Goal: Task Accomplishment & Management: Use online tool/utility

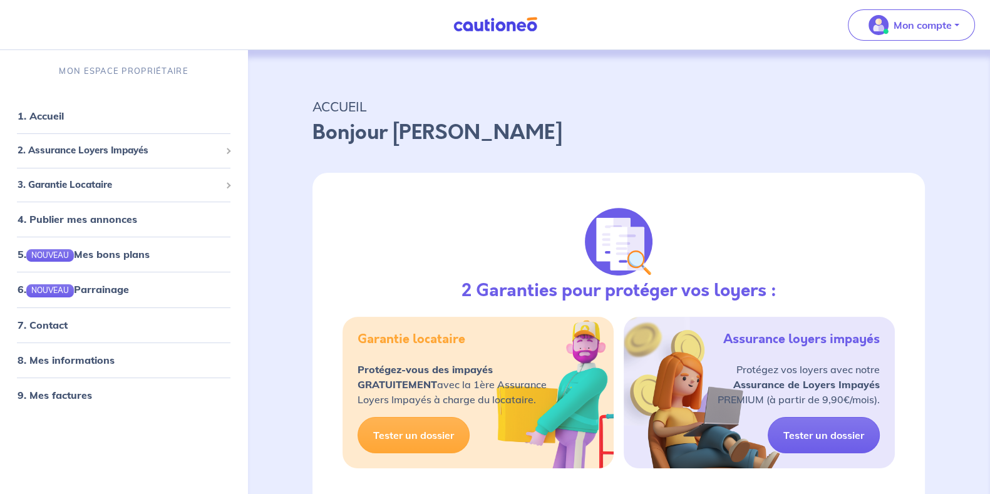
click at [353, 331] on div "Garantie locataire Protégez-vous des impayés GRATUITEMENT avec la 1ère Assuranc…" at bounding box center [478, 393] width 271 height 152
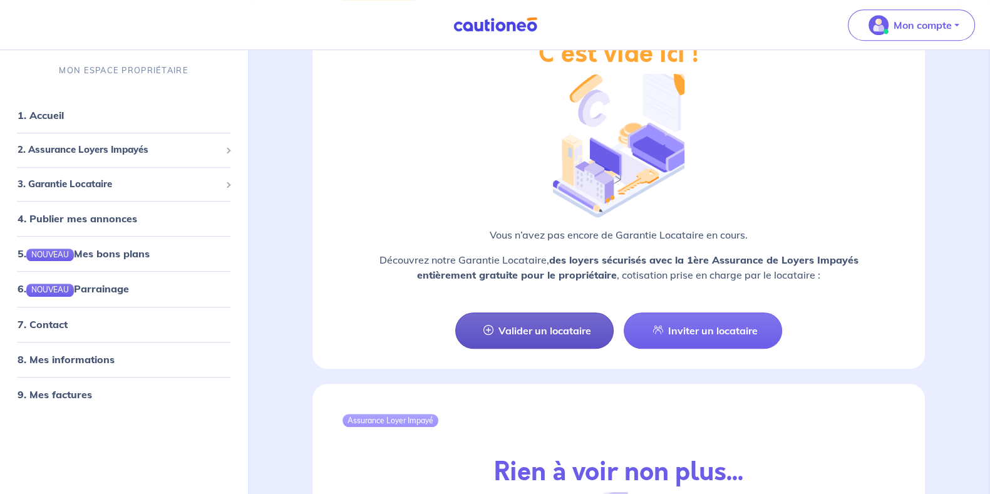
scroll to position [1073, 0]
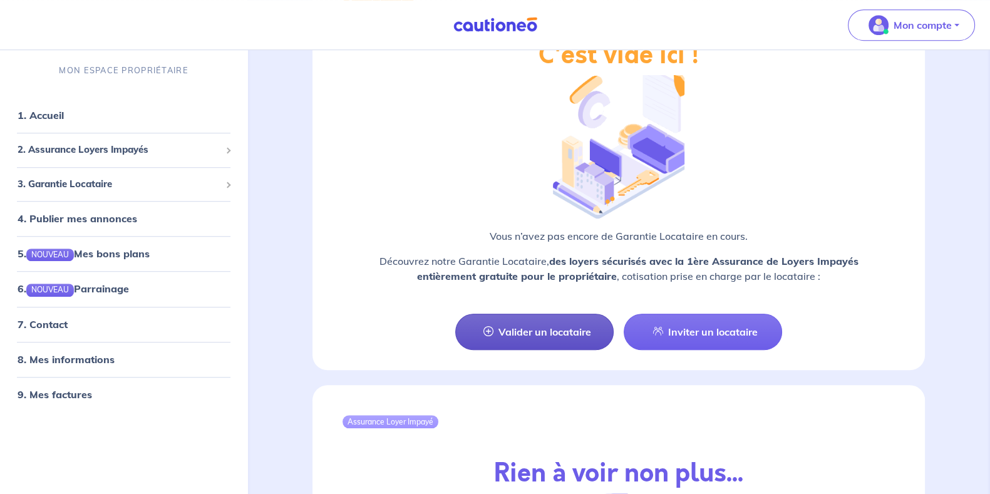
click at [574, 317] on link "Valider un locataire" at bounding box center [534, 332] width 158 height 36
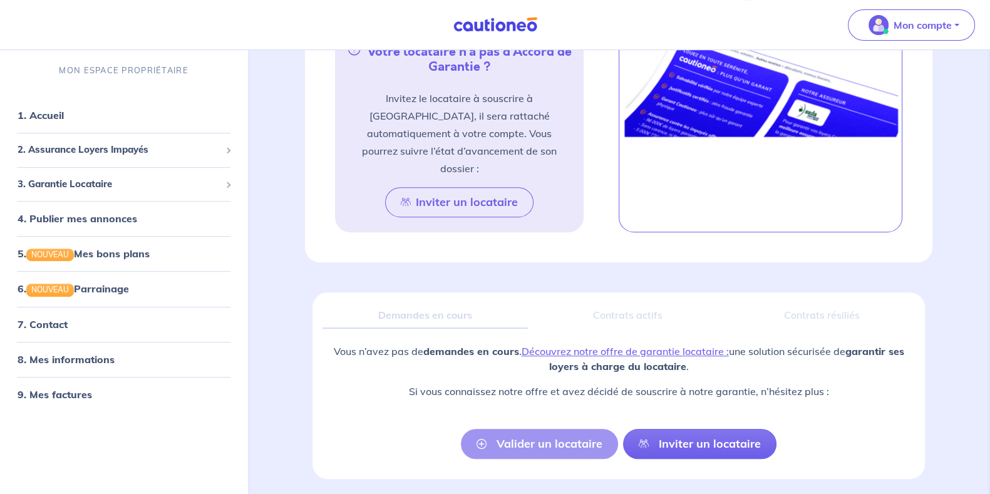
scroll to position [702, 0]
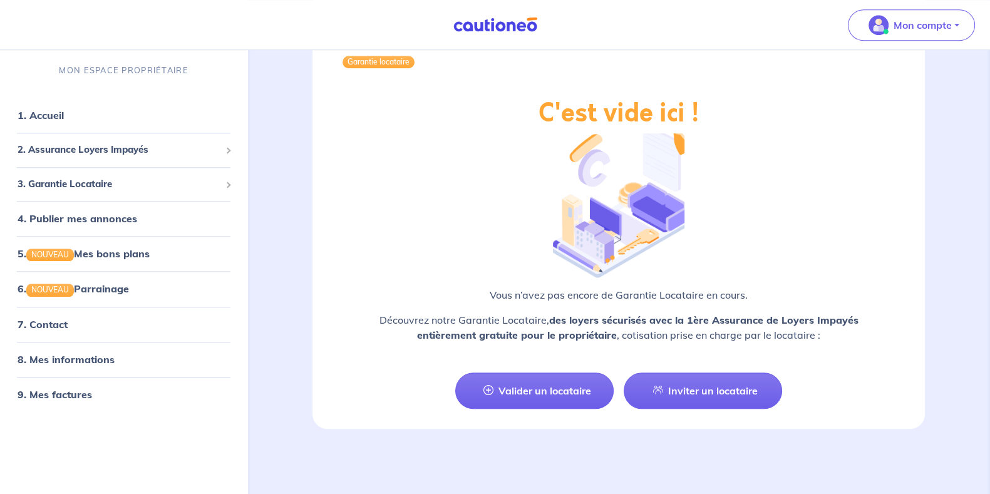
scroll to position [1458, 0]
click at [681, 397] on link "Inviter un locataire" at bounding box center [703, 391] width 158 height 36
select select "FR"
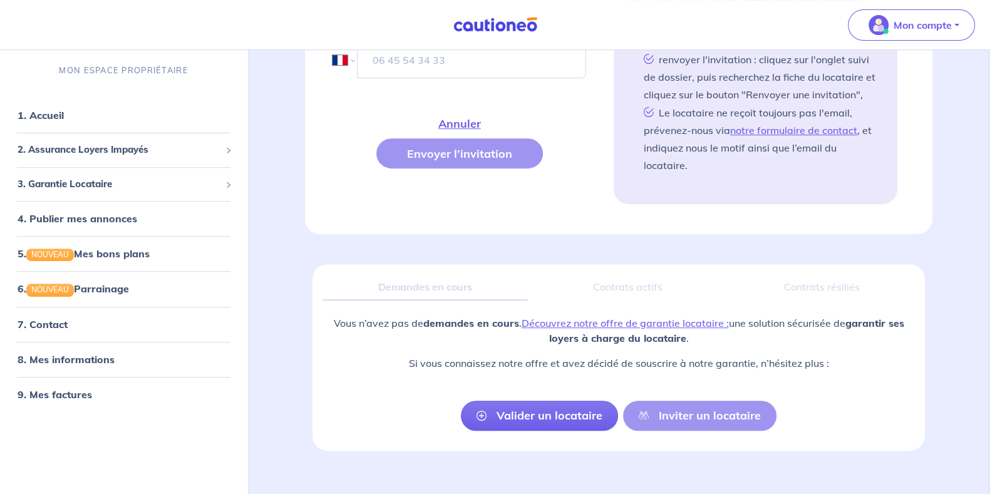
scroll to position [664, 0]
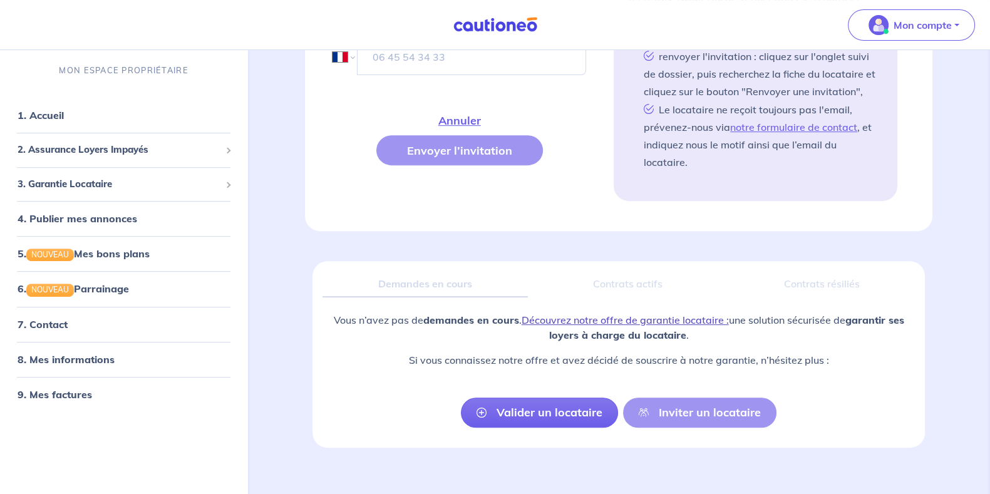
click at [654, 314] on link "Découvrez notre offre de garantie locataire :" at bounding box center [625, 320] width 207 height 13
